Goal: Task Accomplishment & Management: Manage account settings

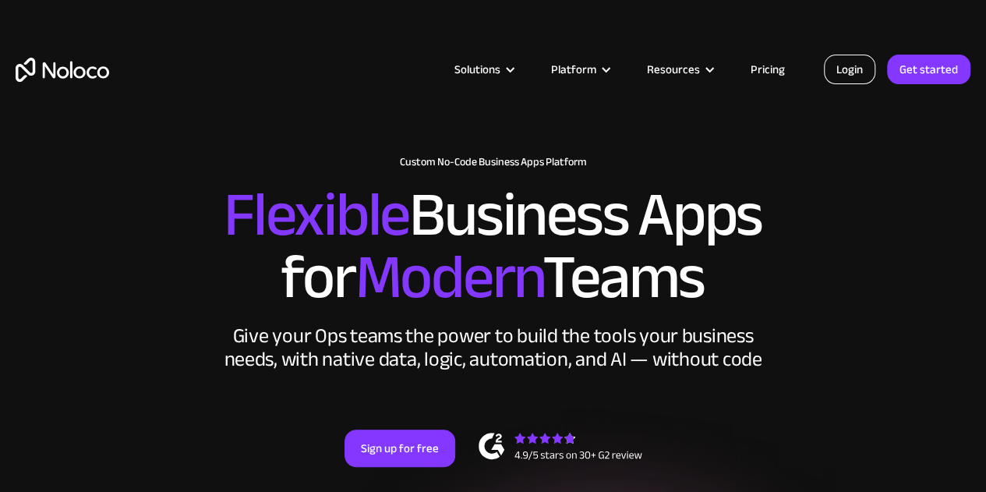
click at [839, 65] on link "Login" at bounding box center [849, 70] width 51 height 30
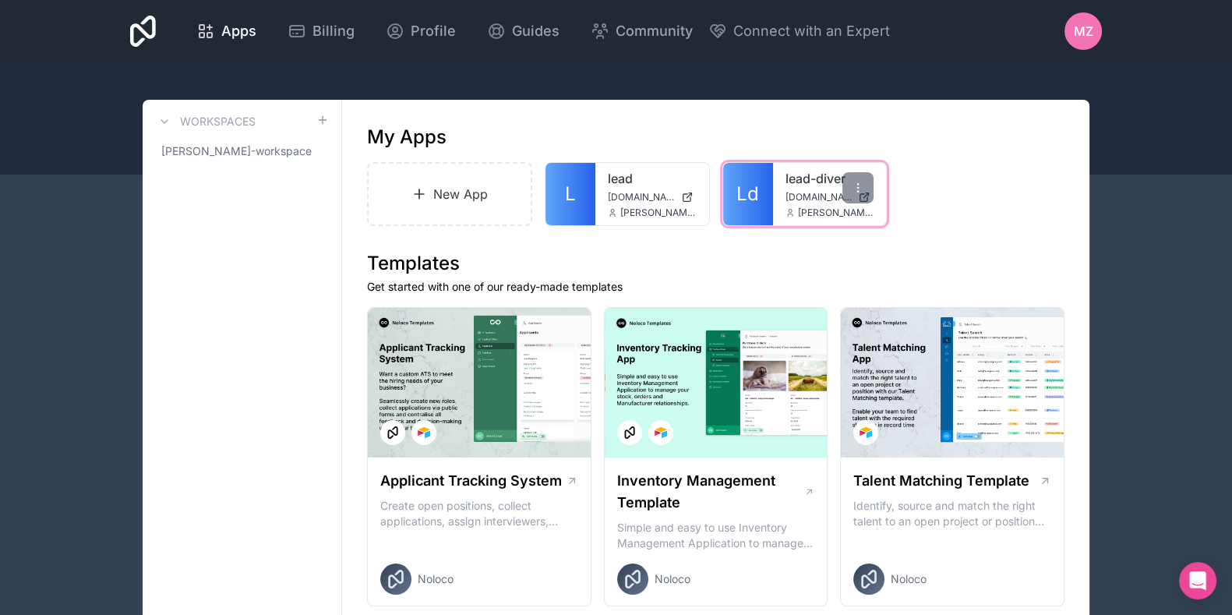
click at [794, 194] on span "[DOMAIN_NAME]" at bounding box center [818, 197] width 67 height 12
click at [1078, 41] on div "MZ" at bounding box center [1082, 30] width 37 height 37
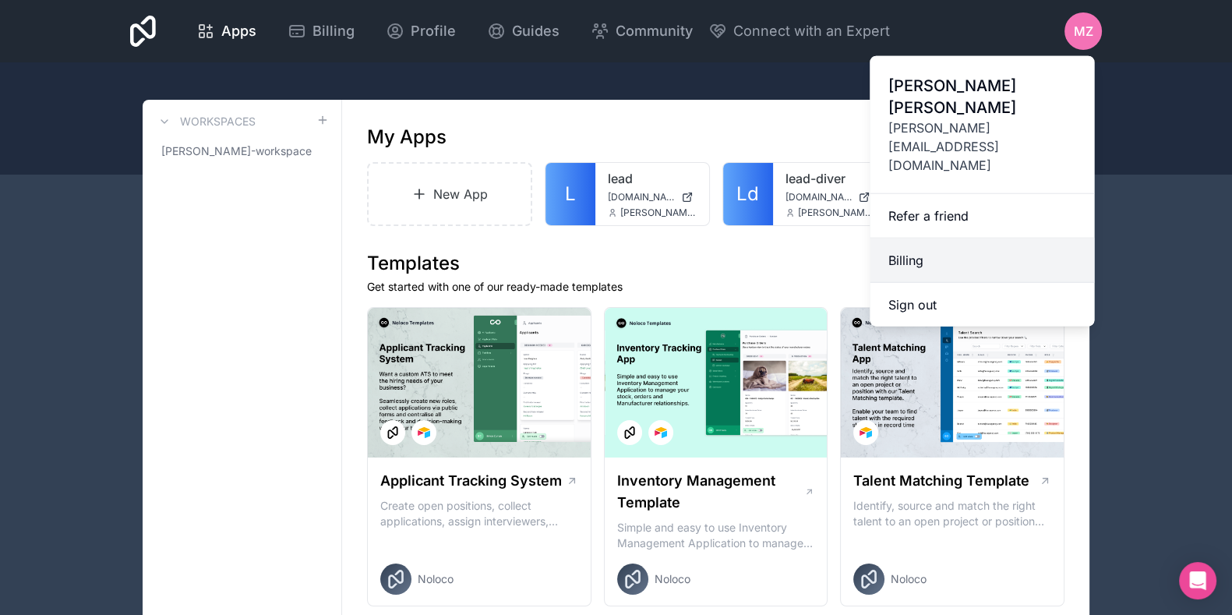
click at [927, 238] on link "Billing" at bounding box center [982, 260] width 224 height 44
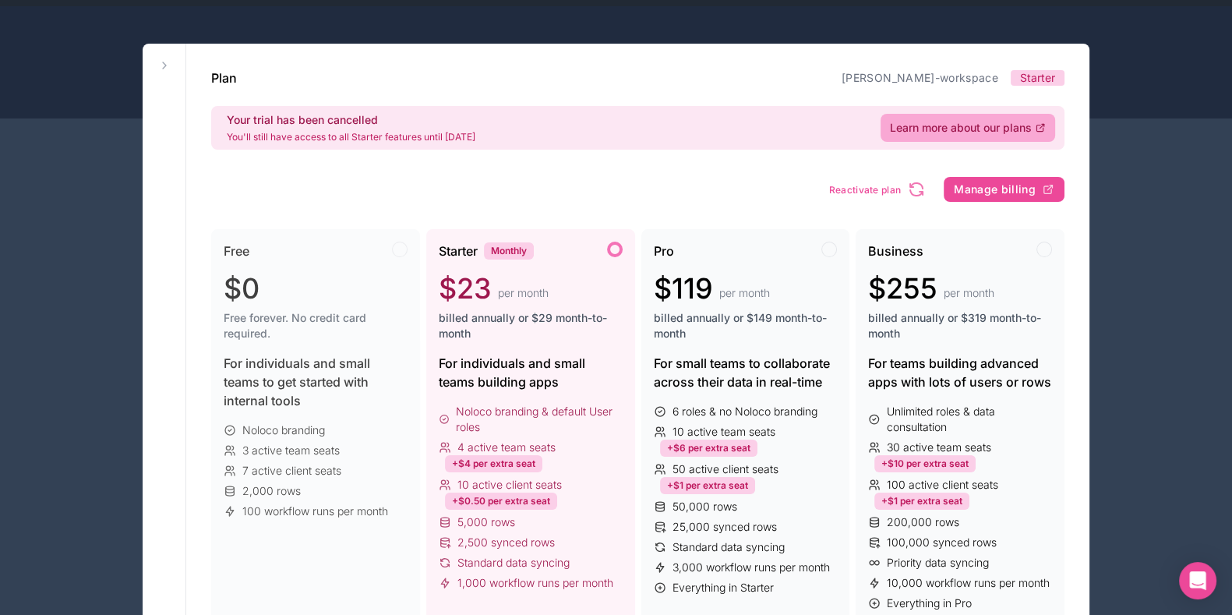
scroll to position [97, 0]
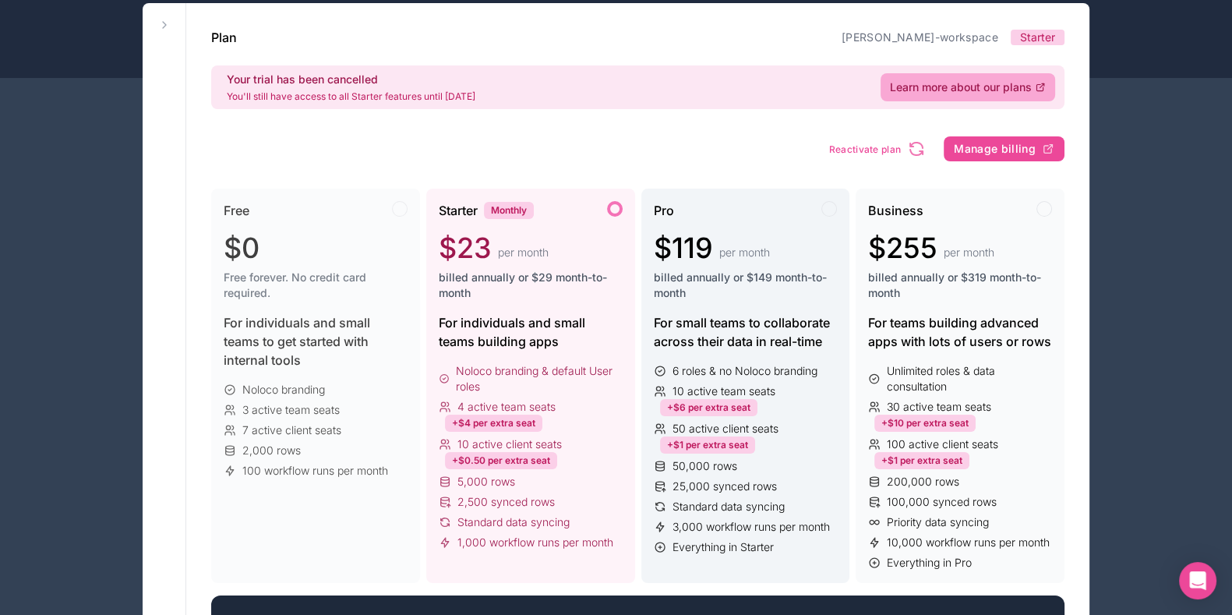
click at [824, 210] on div at bounding box center [829, 209] width 16 height 16
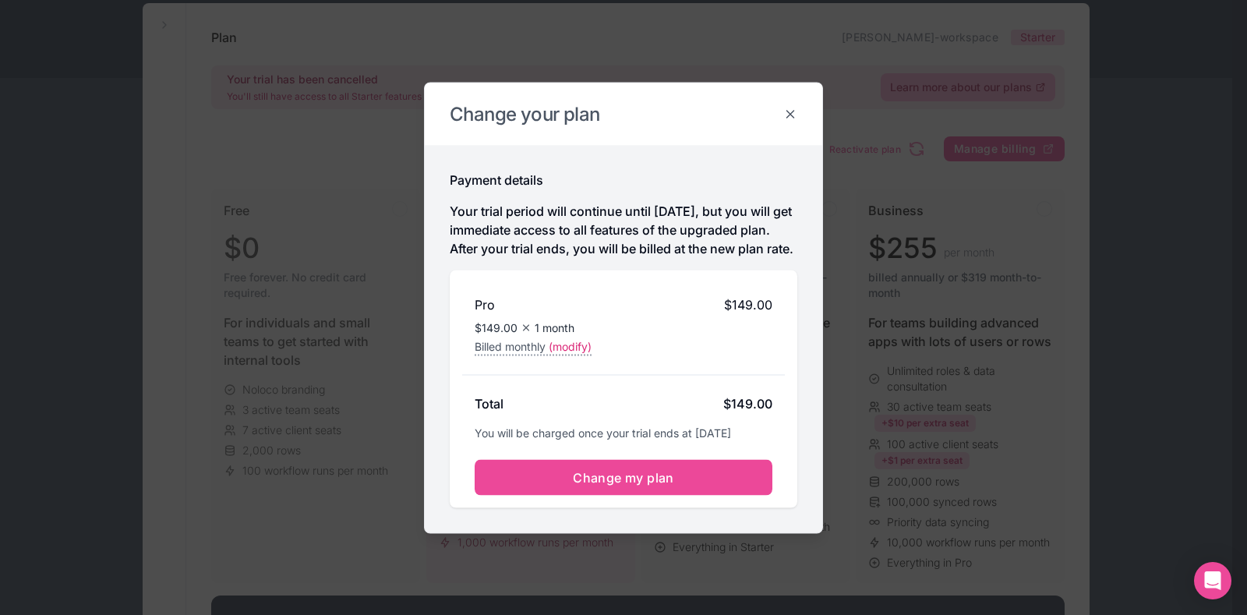
click at [787, 107] on icon at bounding box center [790, 114] width 14 height 14
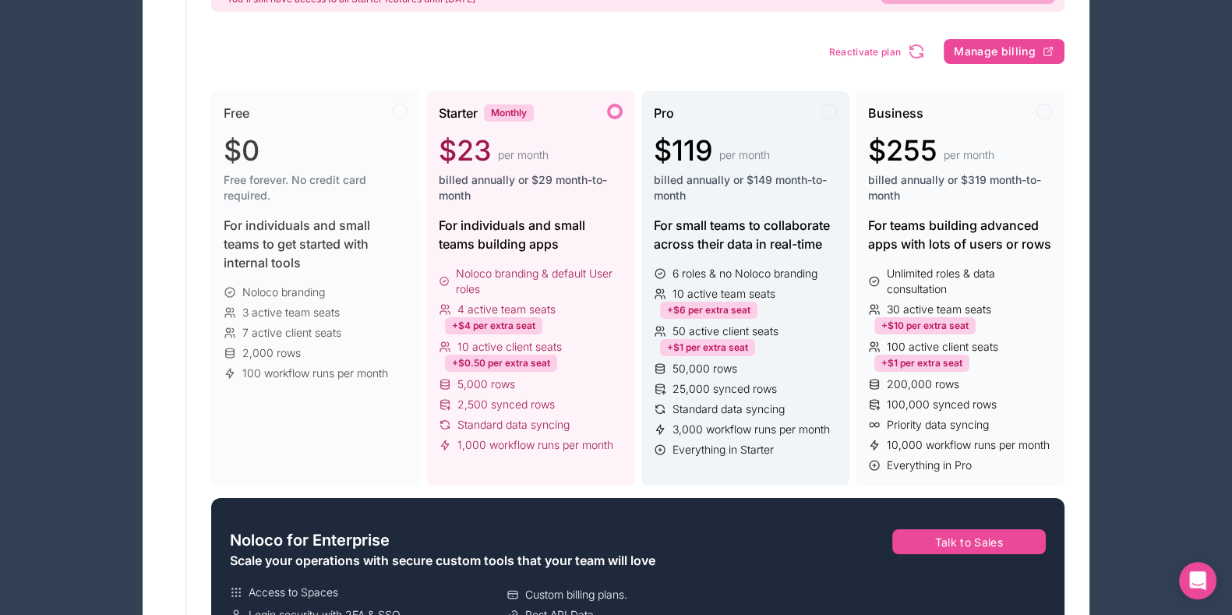
scroll to position [0, 0]
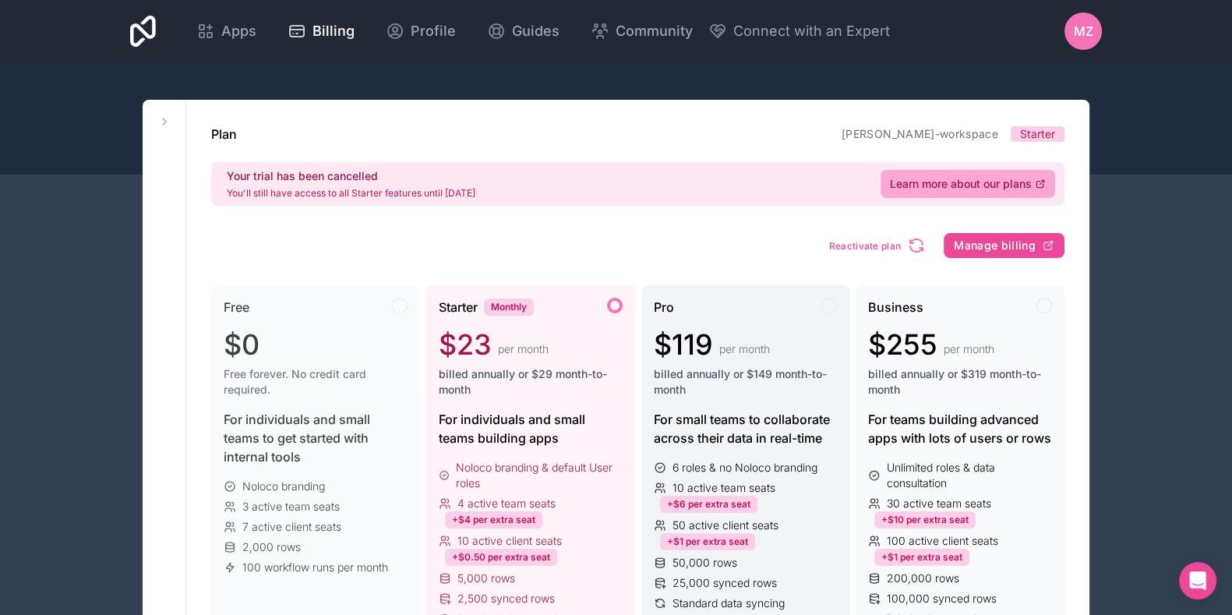
click at [834, 305] on div at bounding box center [829, 306] width 16 height 16
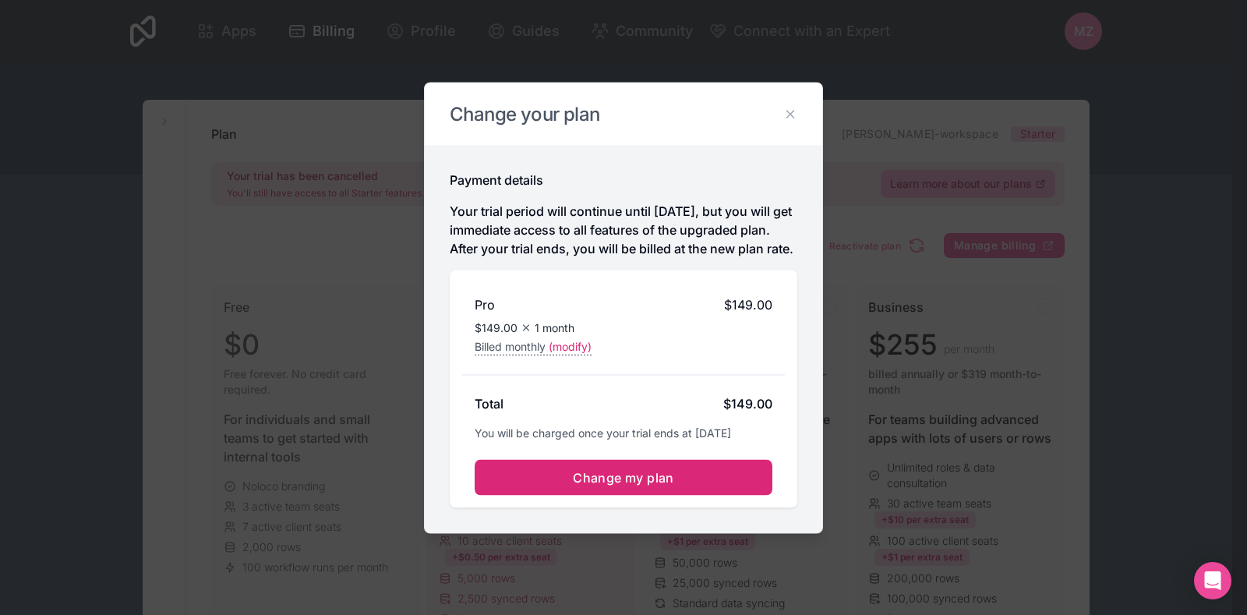
click at [706, 485] on button "Change my plan" at bounding box center [623, 477] width 298 height 36
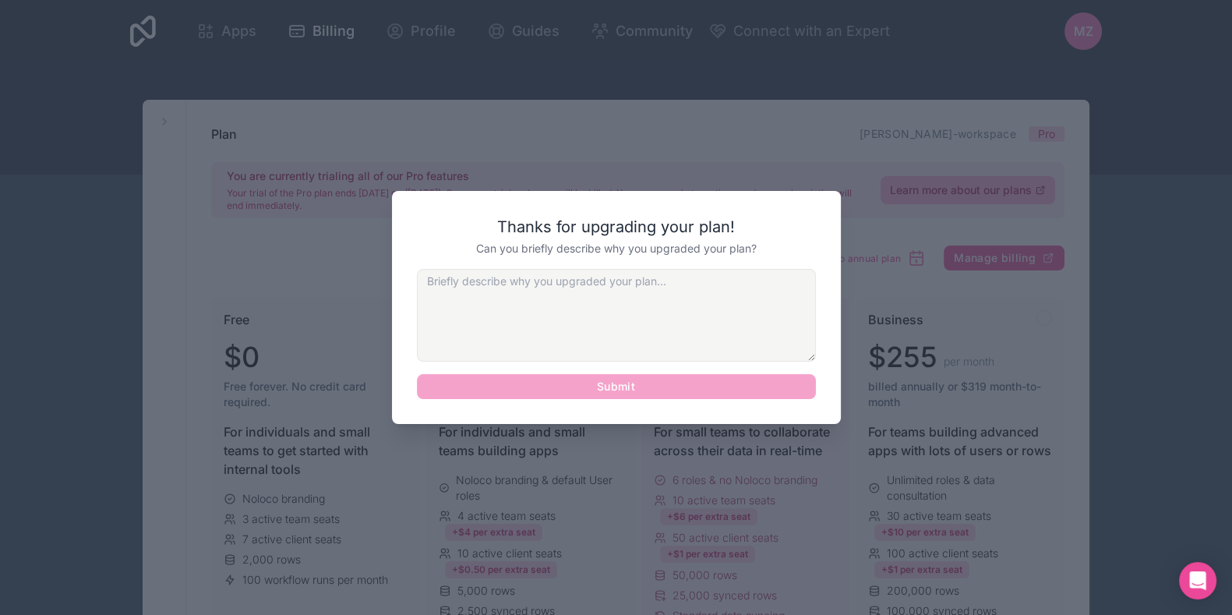
click at [833, 101] on div at bounding box center [616, 307] width 1232 height 615
click at [690, 386] on div "Submit" at bounding box center [616, 334] width 399 height 130
click at [652, 304] on textarea at bounding box center [616, 315] width 399 height 93
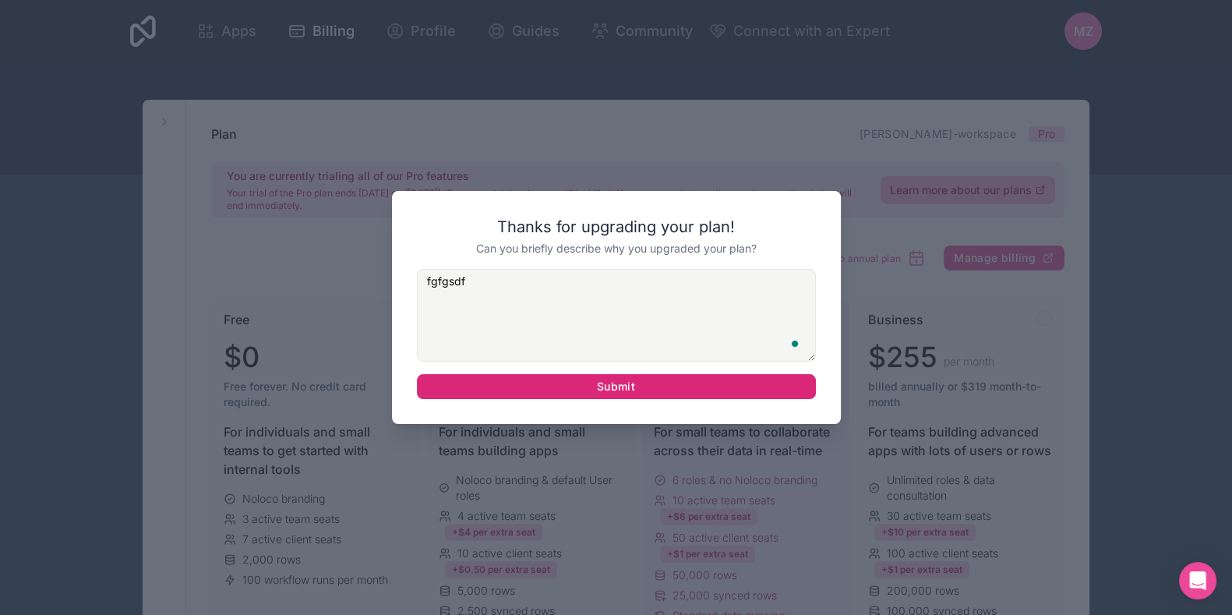
type textarea "fgfgsdf"
click at [676, 387] on button "Submit" at bounding box center [616, 386] width 399 height 25
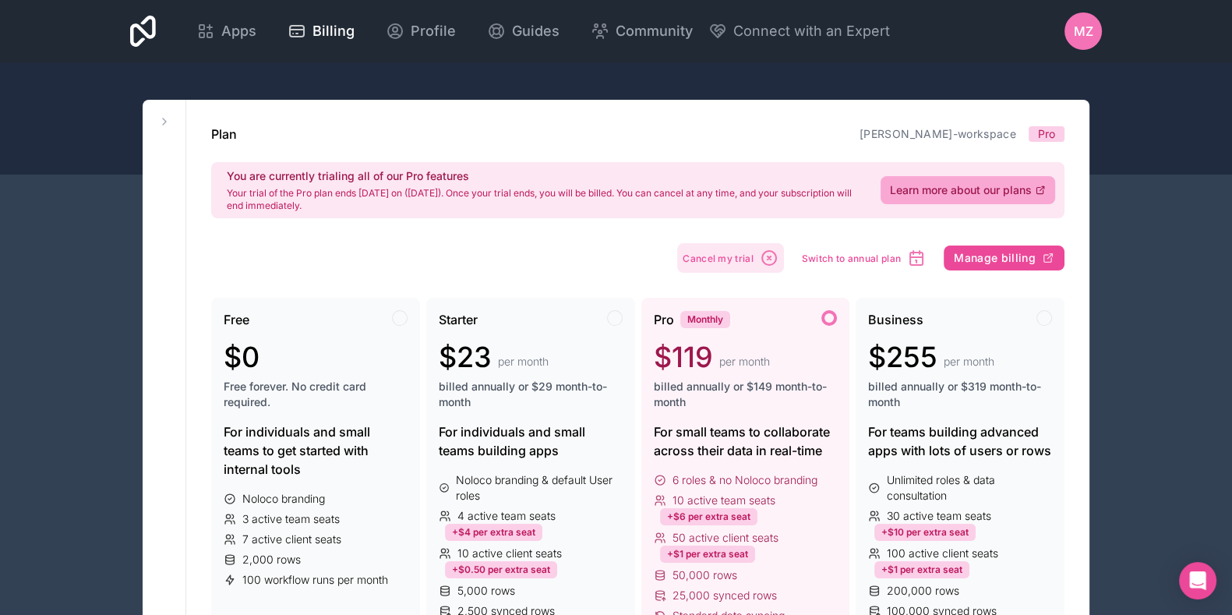
click at [708, 263] on span "Cancel my trial" at bounding box center [718, 258] width 71 height 12
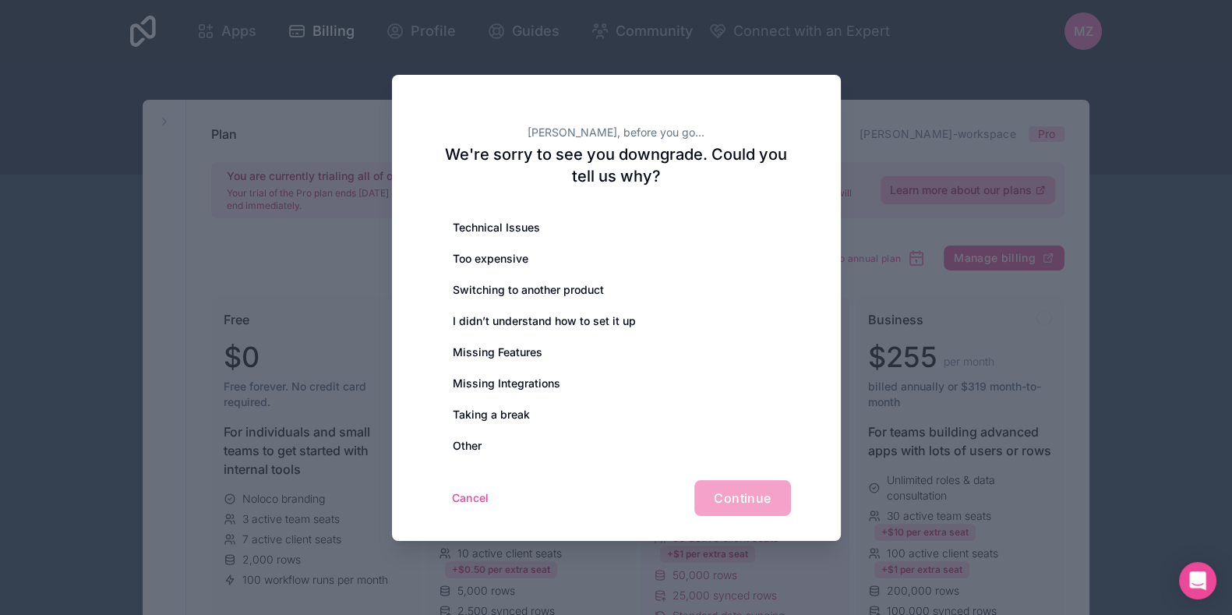
click at [708, 263] on div "Too expensive" at bounding box center [616, 258] width 349 height 31
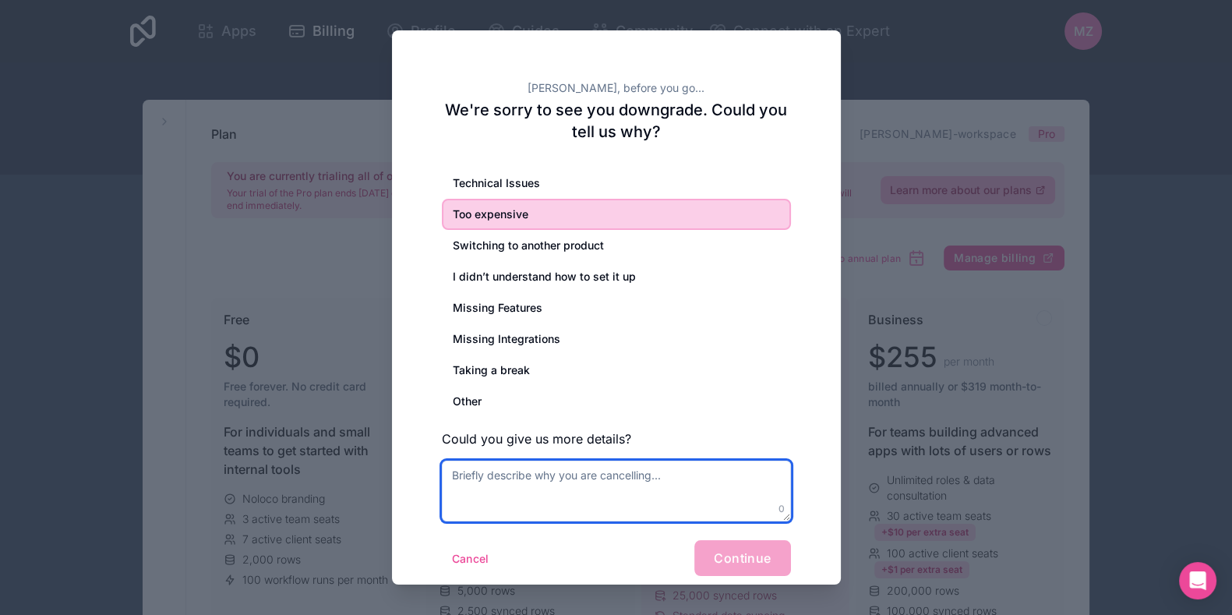
click at [634, 513] on textarea at bounding box center [616, 490] width 349 height 61
type textarea "sfsgsgsgsfgsggnhgfn"
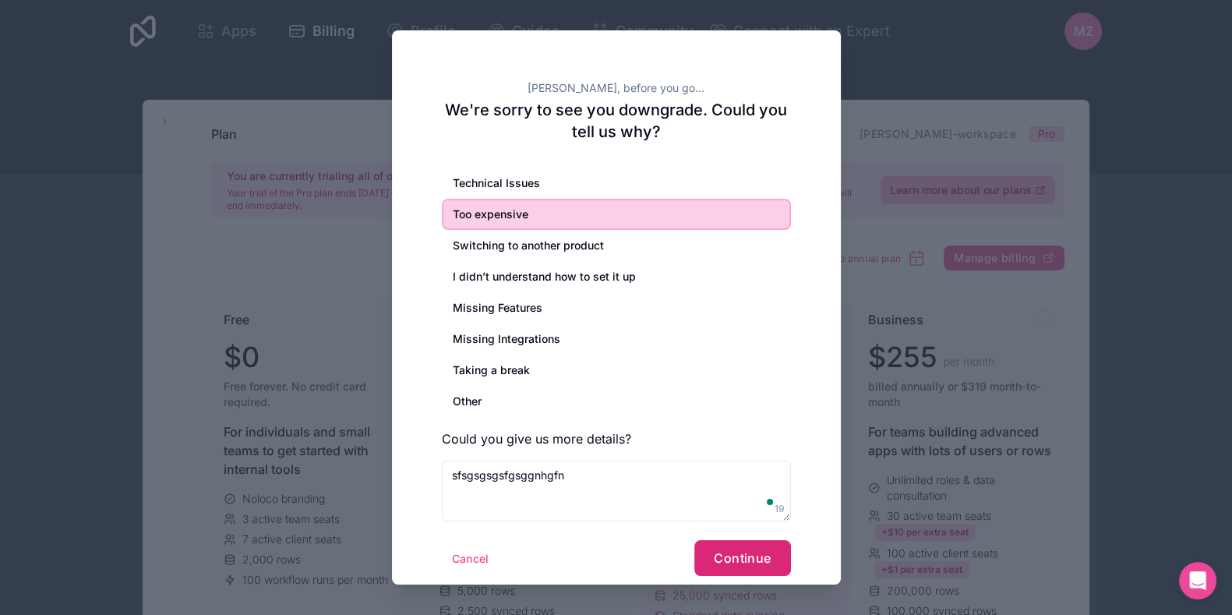
click at [766, 563] on button "Continue" at bounding box center [742, 558] width 96 height 36
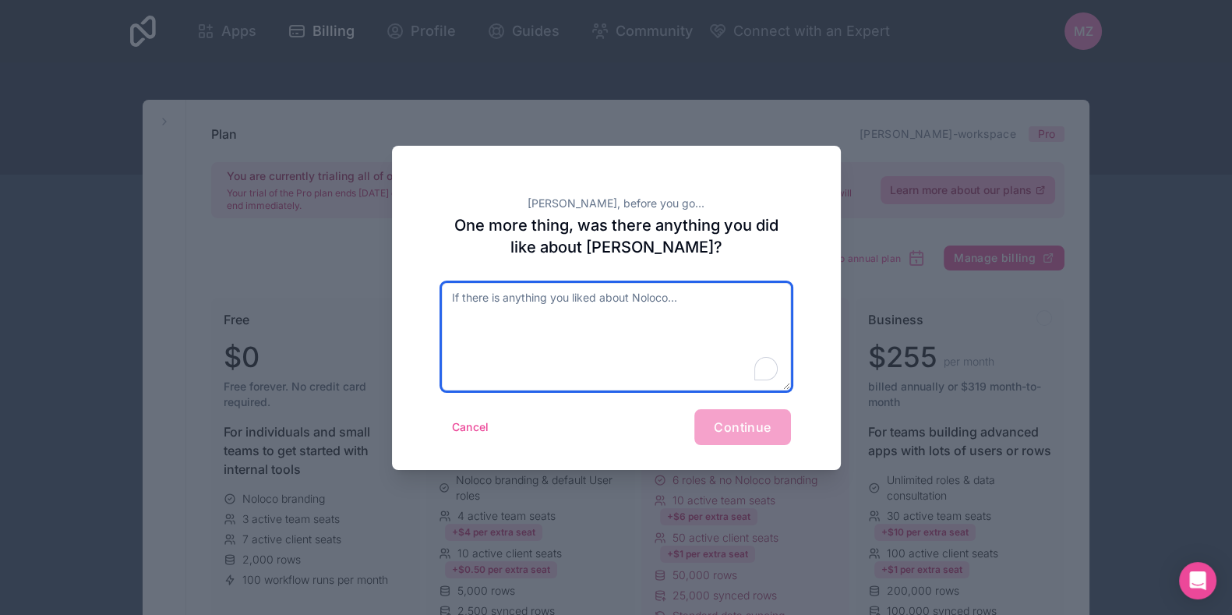
click at [734, 360] on textarea "To enrich screen reader interactions, please activate Accessibility in Grammarl…" at bounding box center [616, 337] width 349 height 108
type textarea "dgdg"
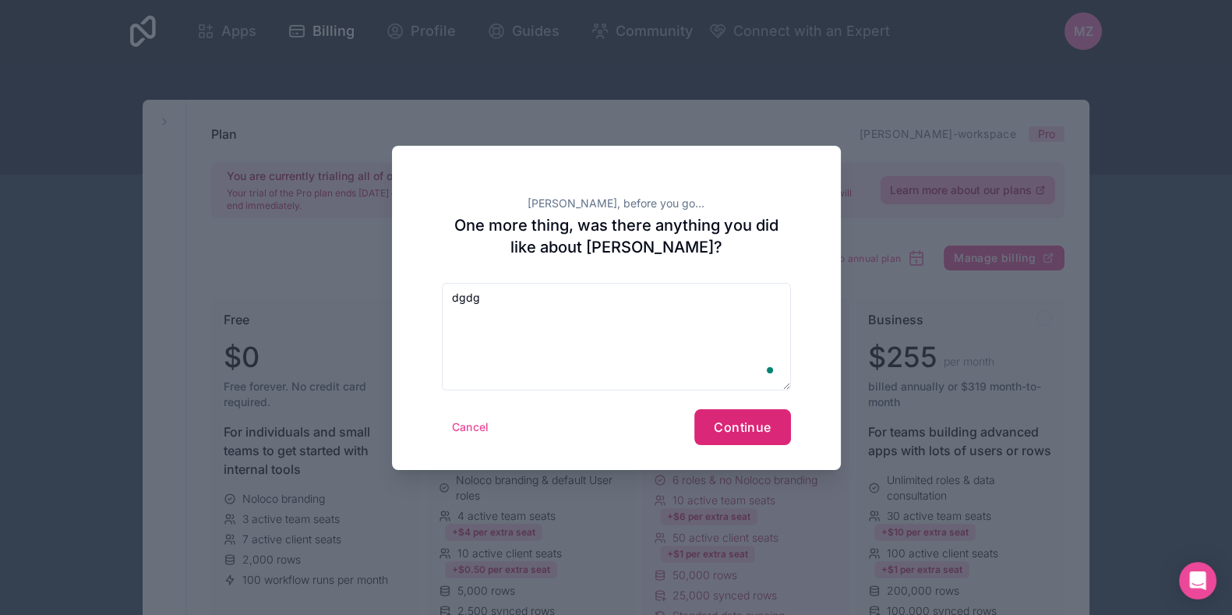
click at [748, 430] on span "Continue" at bounding box center [742, 427] width 57 height 16
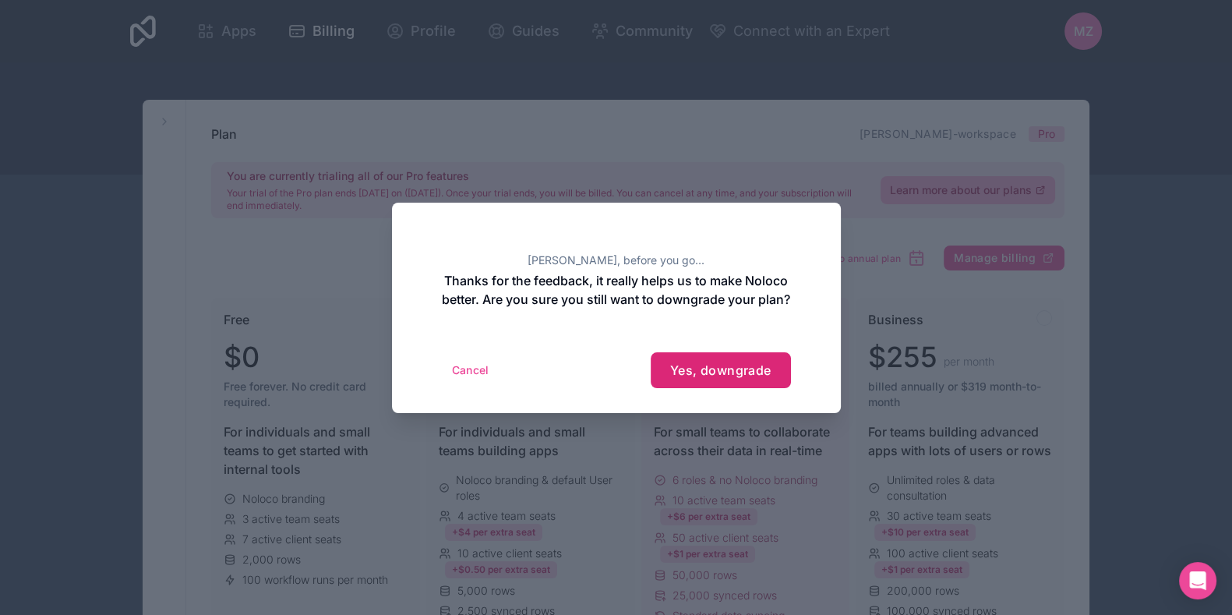
click at [740, 372] on span "Yes, downgrade" at bounding box center [720, 370] width 101 height 16
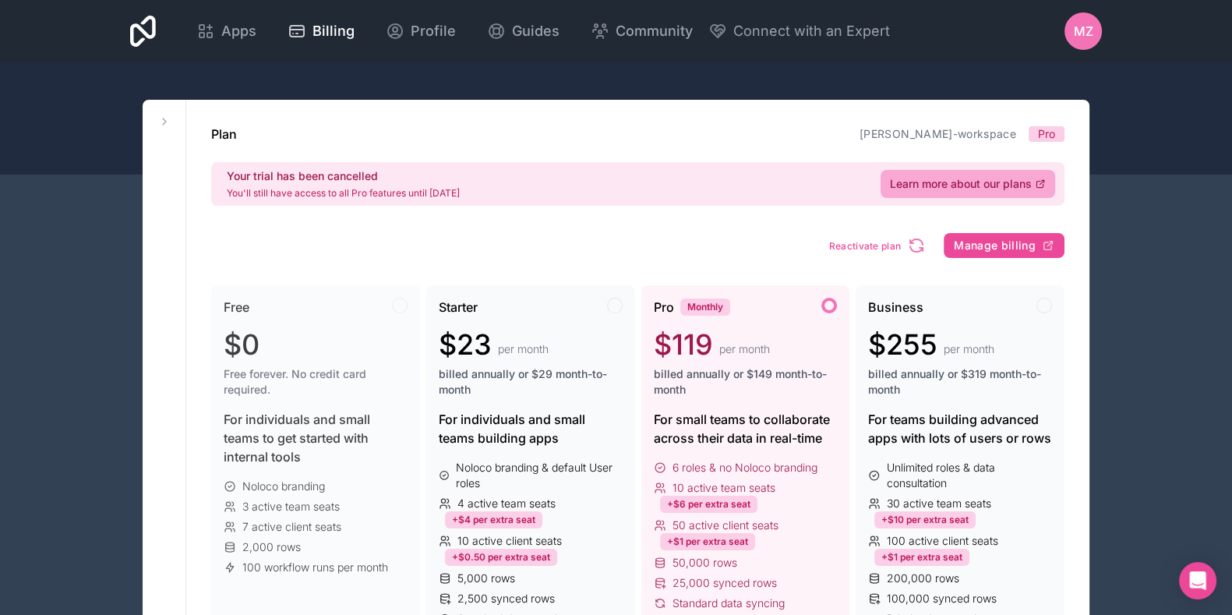
click at [150, 30] on icon at bounding box center [143, 31] width 26 height 31
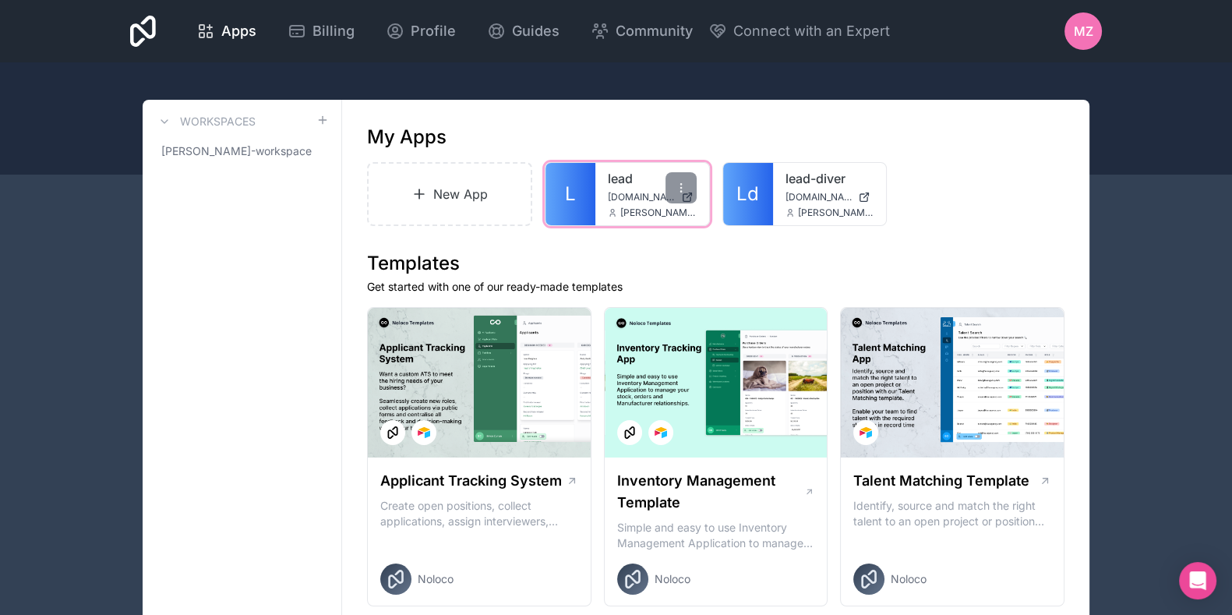
click at [603, 190] on div "lead [DOMAIN_NAME] [PERSON_NAME][EMAIL_ADDRESS][DOMAIN_NAME]" at bounding box center [652, 194] width 114 height 62
click at [626, 191] on span "[DOMAIN_NAME]" at bounding box center [641, 197] width 67 height 12
click at [683, 183] on icon at bounding box center [681, 188] width 12 height 12
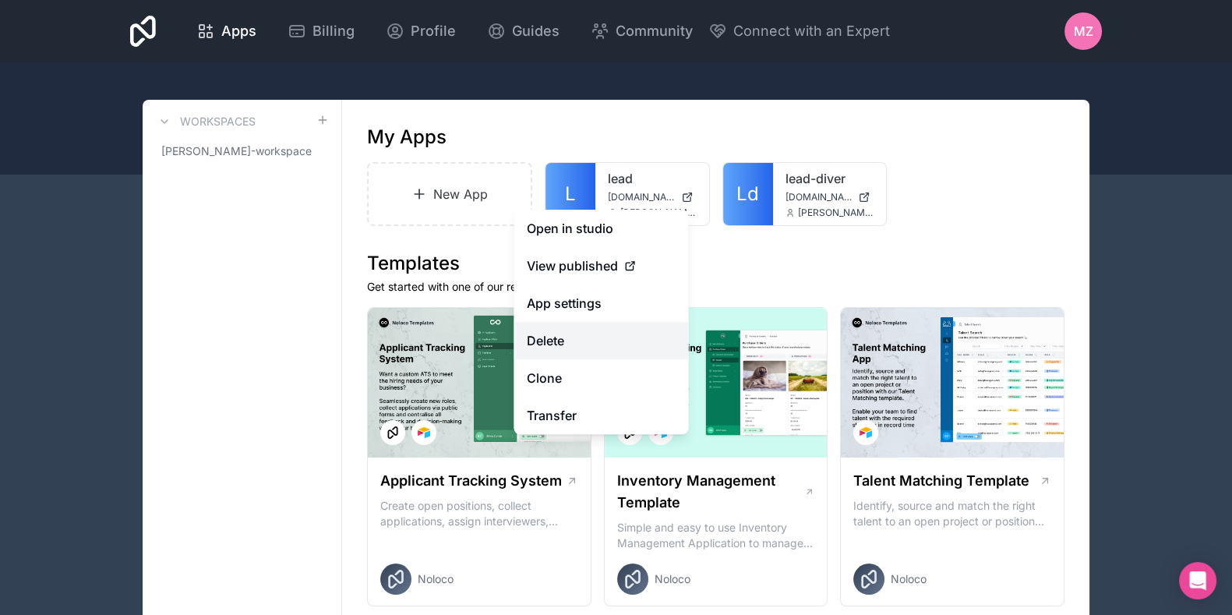
click at [605, 340] on button "Delete" at bounding box center [601, 340] width 175 height 37
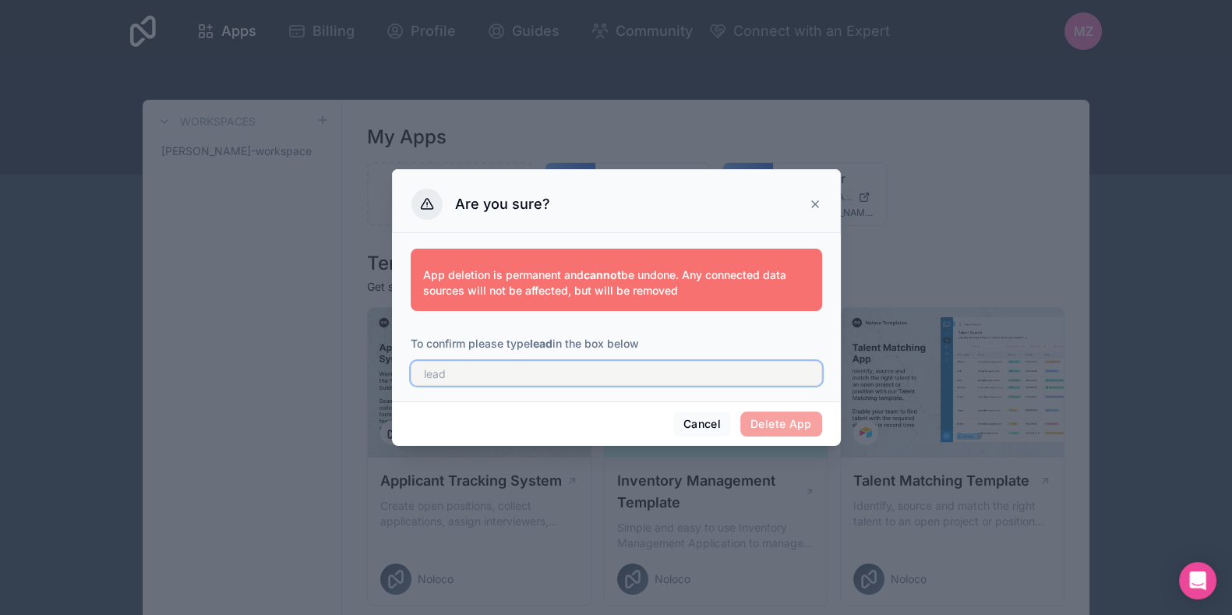
click at [665, 364] on input "text" at bounding box center [616, 373] width 411 height 25
type input "lead"
click at [813, 422] on button "Delete App" at bounding box center [781, 423] width 82 height 25
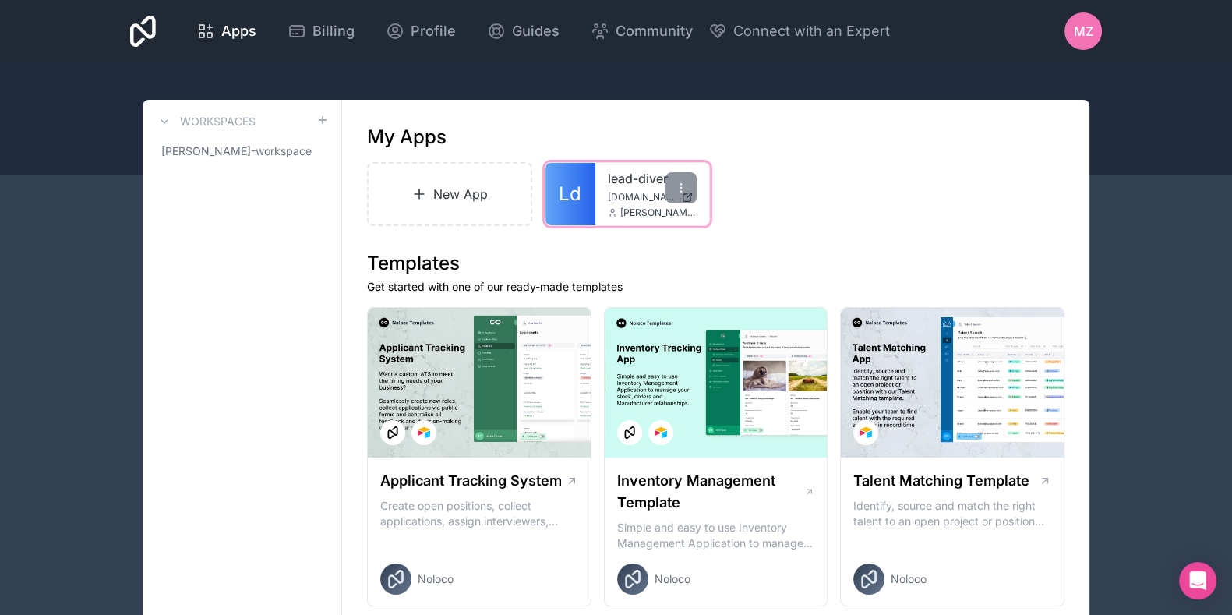
click at [616, 194] on span "[DOMAIN_NAME]" at bounding box center [641, 197] width 67 height 12
click at [686, 182] on icon at bounding box center [681, 188] width 12 height 12
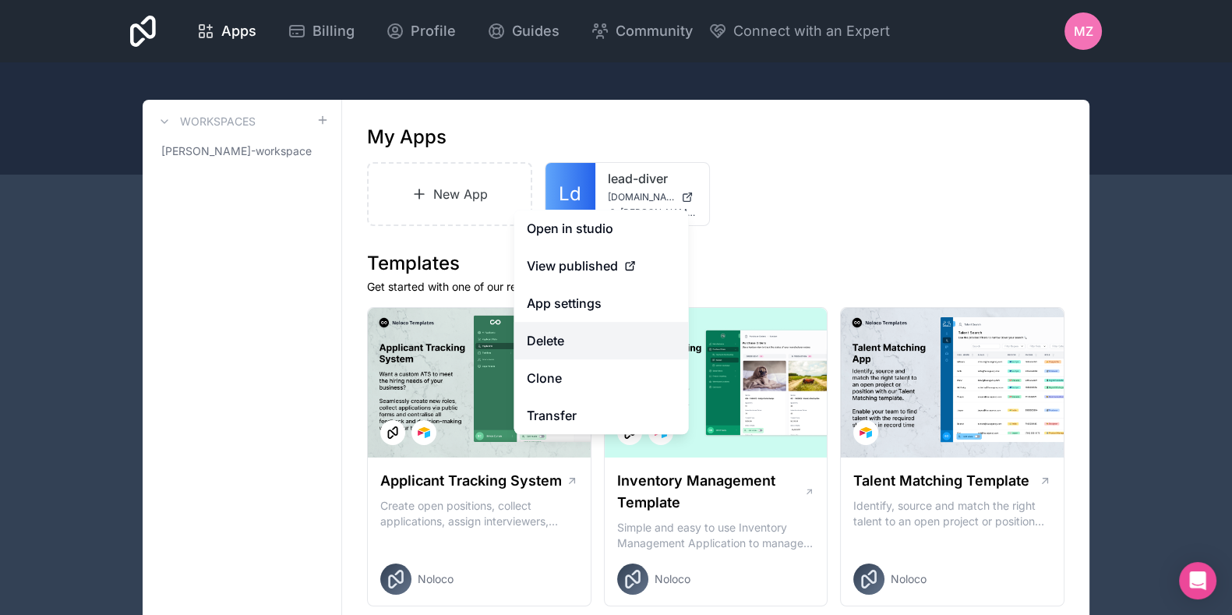
click at [613, 345] on button "Delete" at bounding box center [601, 340] width 175 height 37
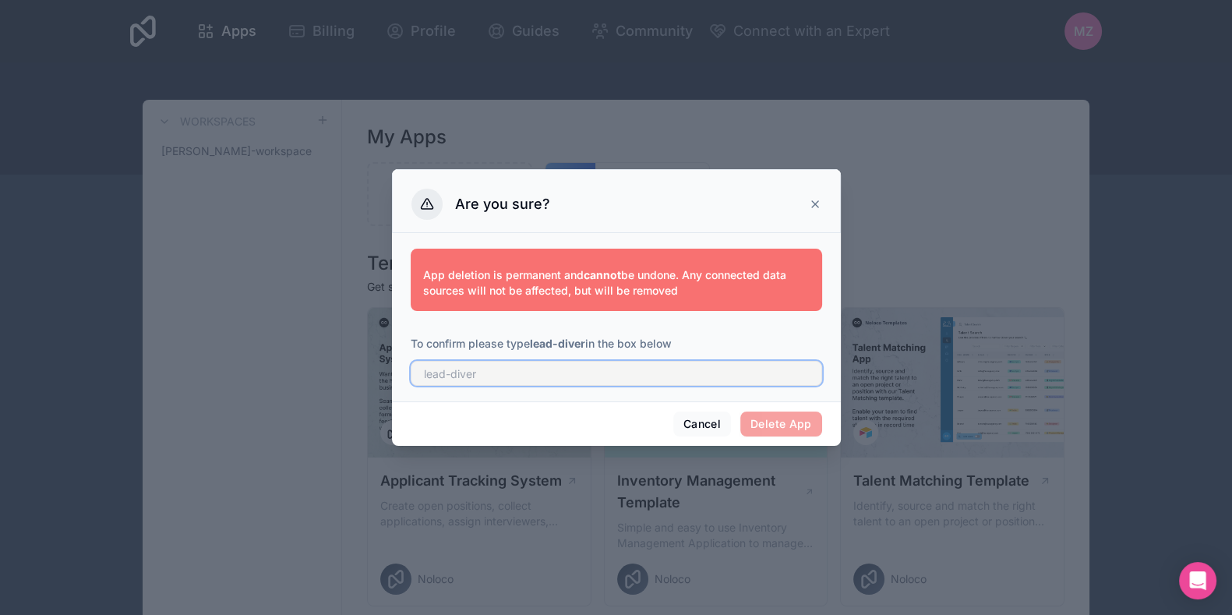
click at [670, 365] on input "text" at bounding box center [616, 373] width 411 height 25
type input "ö"
type input "lead-diver"
click at [806, 429] on button "Delete App" at bounding box center [781, 423] width 82 height 25
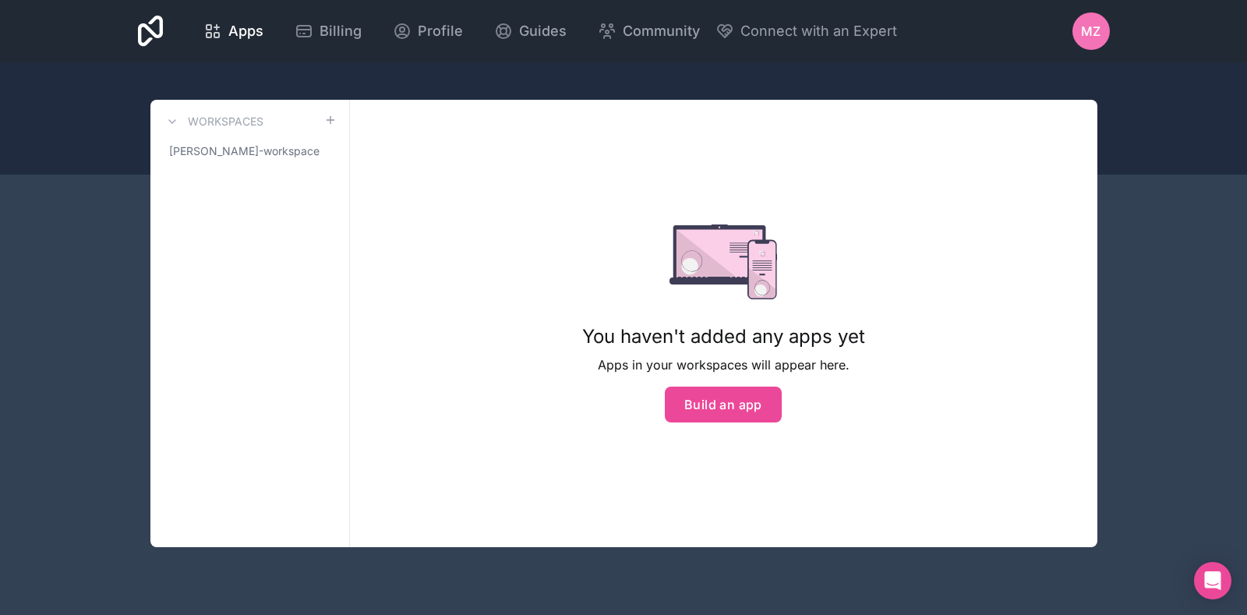
click at [413, 219] on div "You haven't added any apps yet Apps in your workspaces will appear here. Build …" at bounding box center [723, 323] width 747 height 447
click at [712, 396] on button "Build an app" at bounding box center [723, 404] width 117 height 36
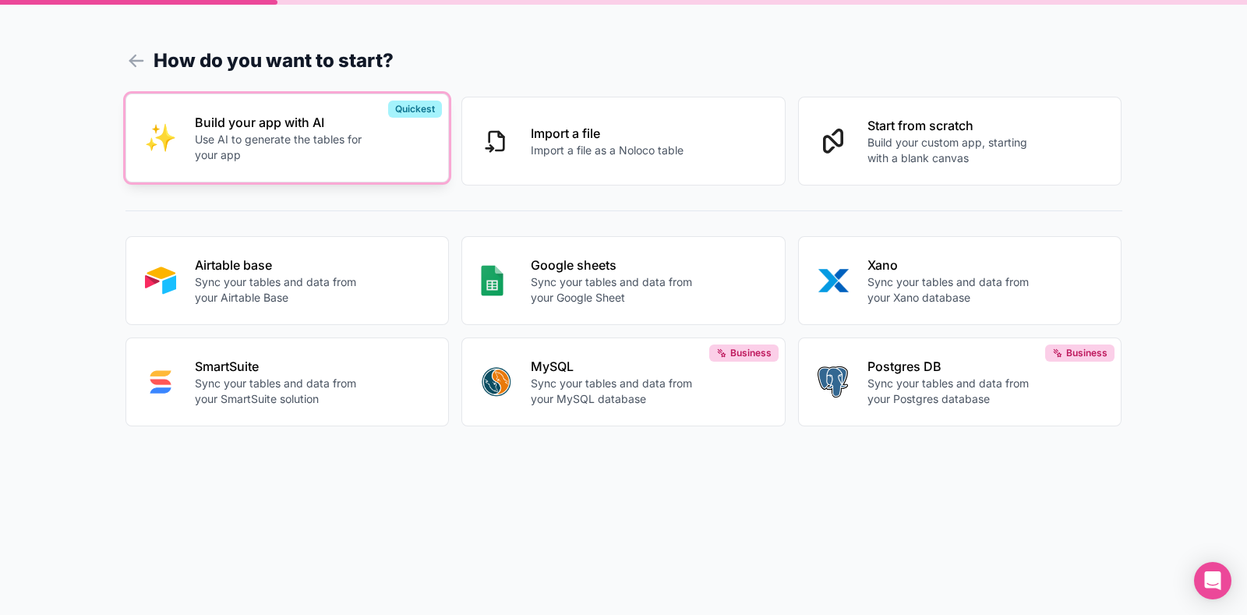
click at [344, 157] on p "Use AI to generate the tables for your app" at bounding box center [281, 147] width 173 height 31
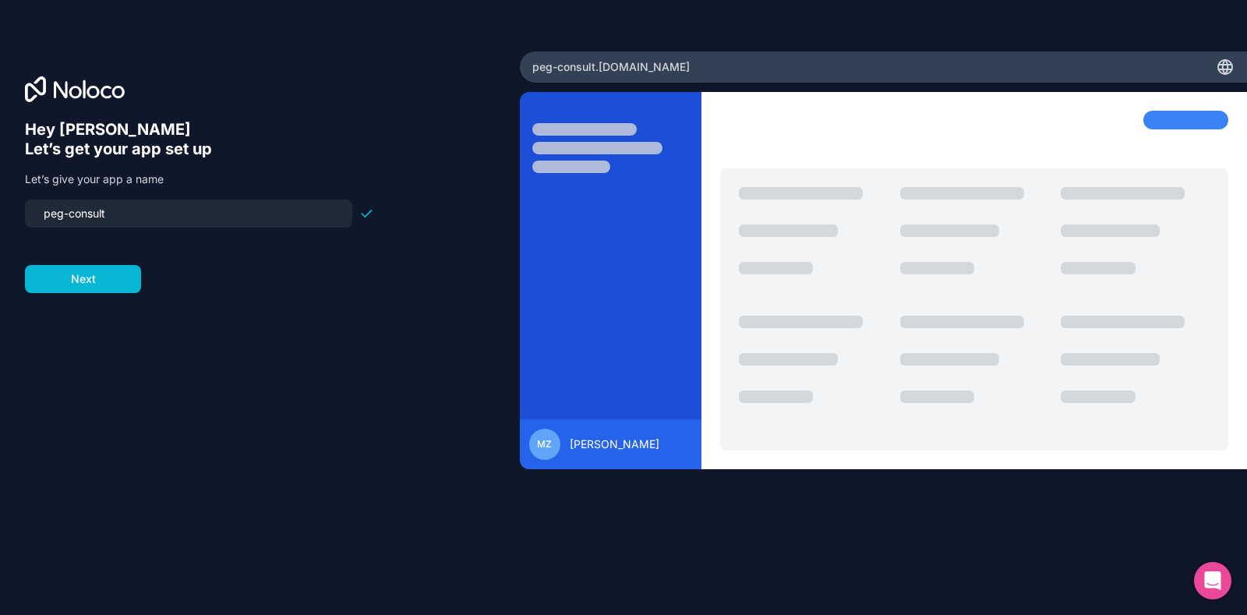
click at [141, 214] on input "peg-consult" at bounding box center [188, 214] width 309 height 22
type input "lead-dover"
click at [98, 282] on button "Next" at bounding box center [83, 279] width 116 height 28
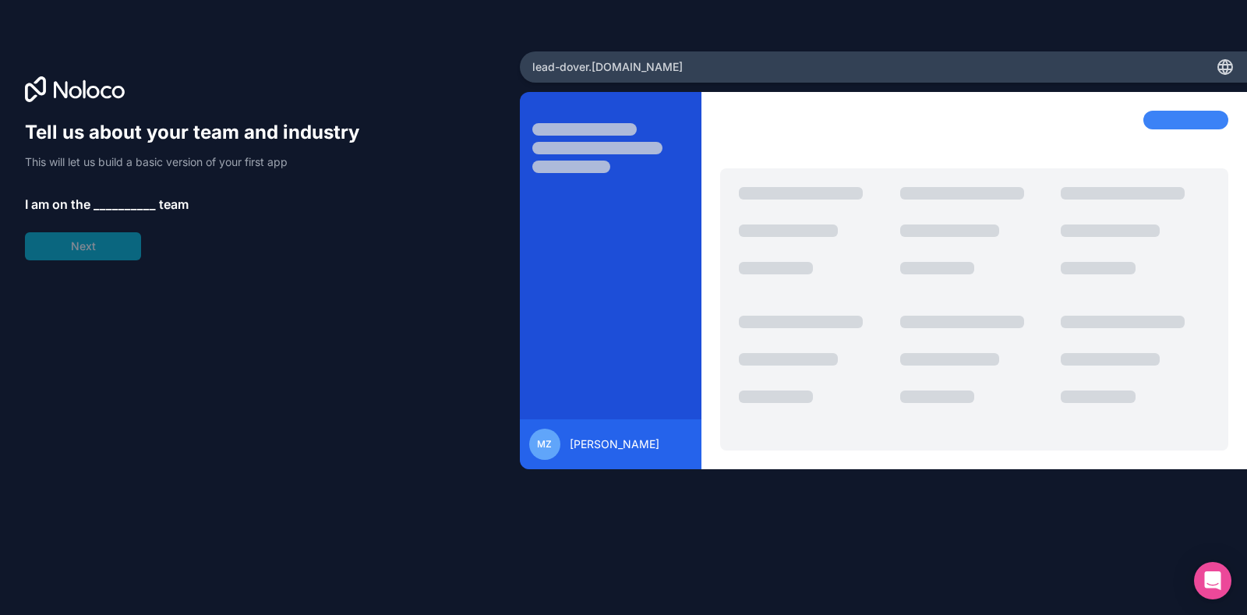
click at [108, 204] on span "__________" at bounding box center [124, 204] width 62 height 19
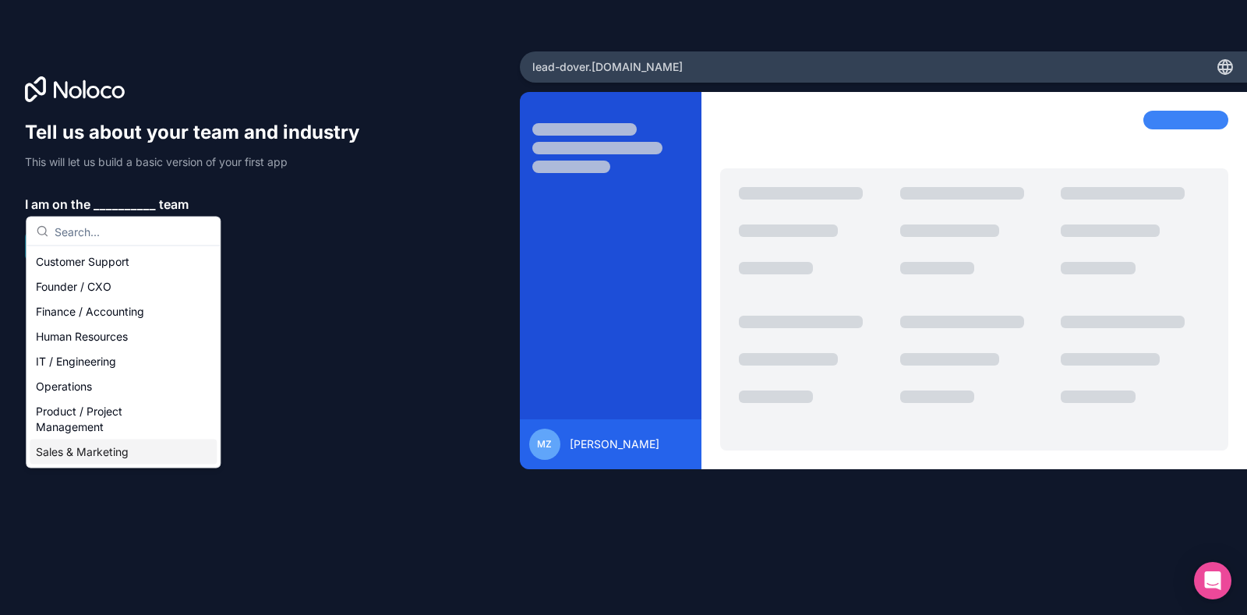
click at [113, 439] on div "Sales & Marketing" at bounding box center [123, 451] width 187 height 25
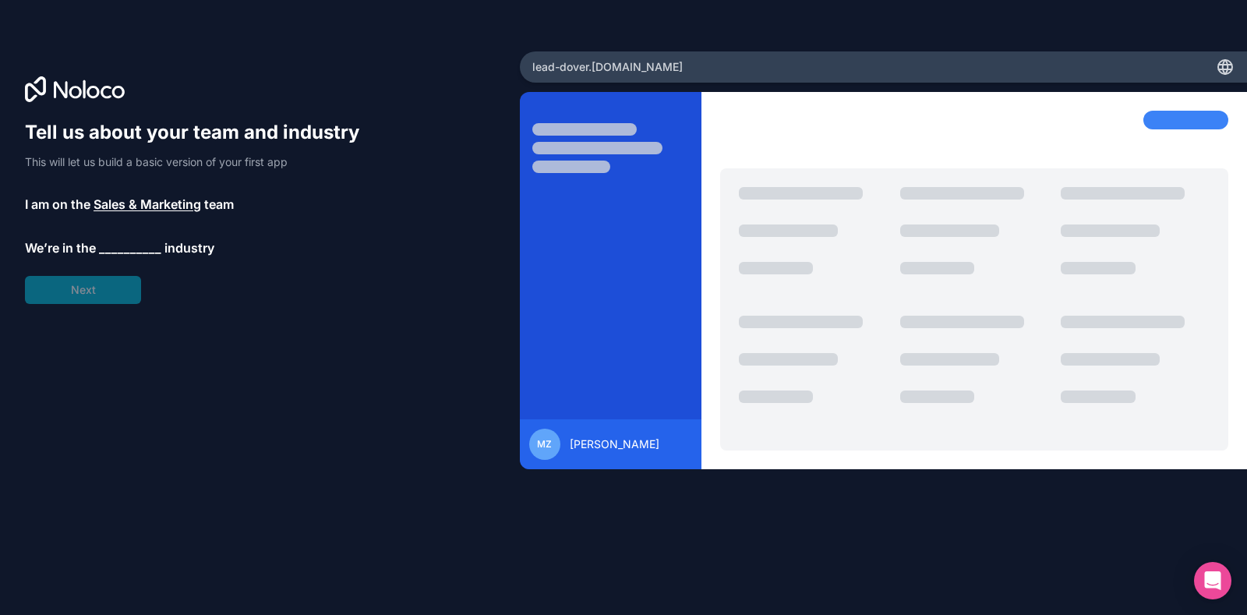
click at [136, 250] on span "__________" at bounding box center [130, 247] width 62 height 19
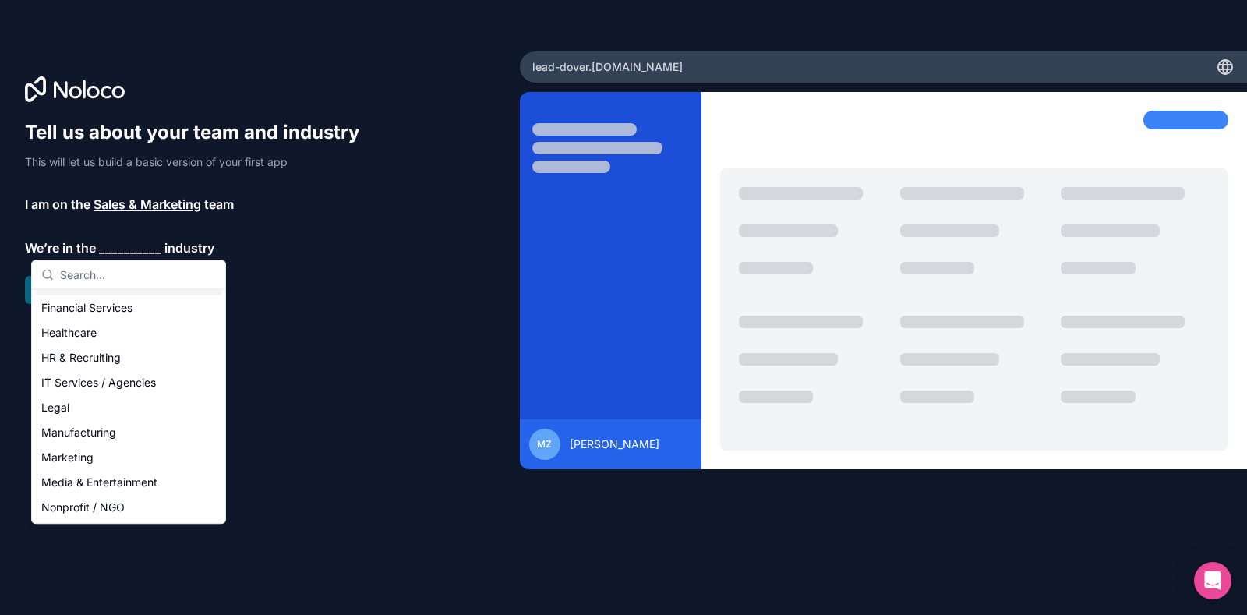
scroll to position [194, 0]
click at [114, 359] on div "Marketing" at bounding box center [128, 359] width 187 height 25
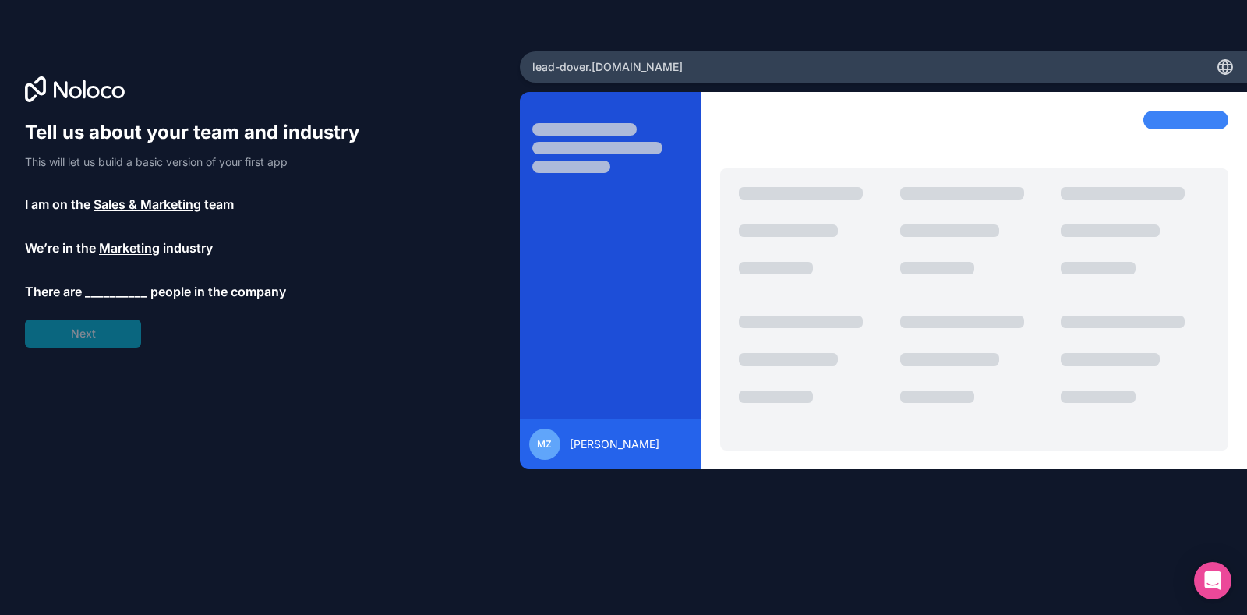
click at [109, 290] on span "__________" at bounding box center [116, 291] width 62 height 19
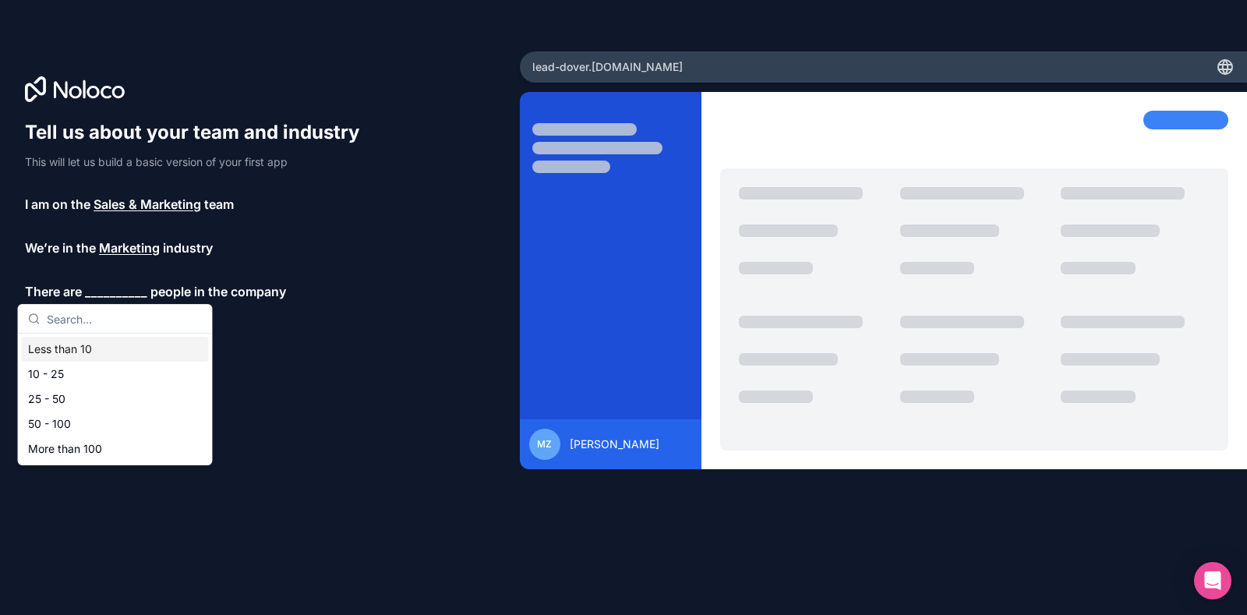
click at [108, 355] on div "Less than 10" at bounding box center [115, 349] width 187 height 25
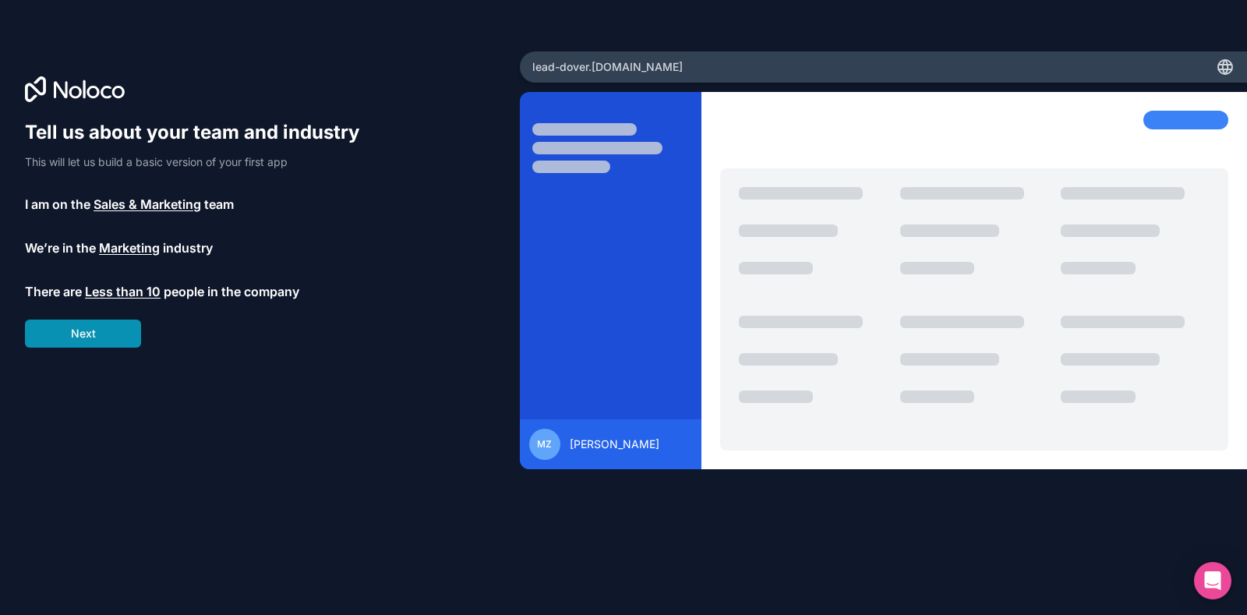
click at [112, 329] on button "Next" at bounding box center [83, 333] width 116 height 28
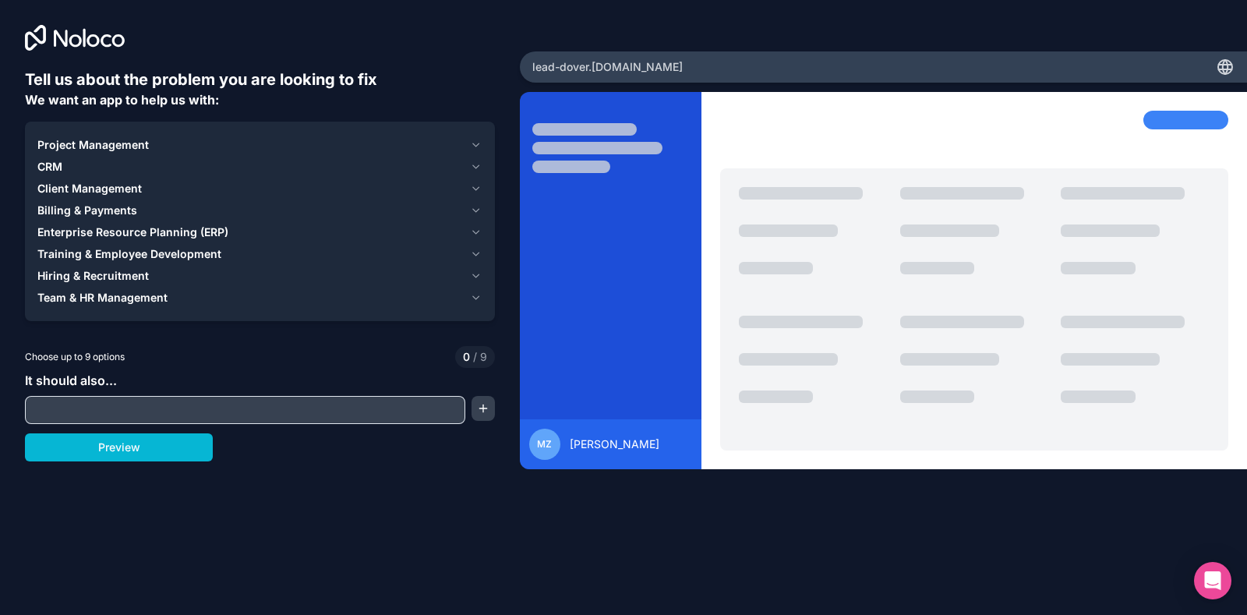
click at [34, 37] on icon at bounding box center [35, 38] width 21 height 26
